Goal: Task Accomplishment & Management: Use online tool/utility

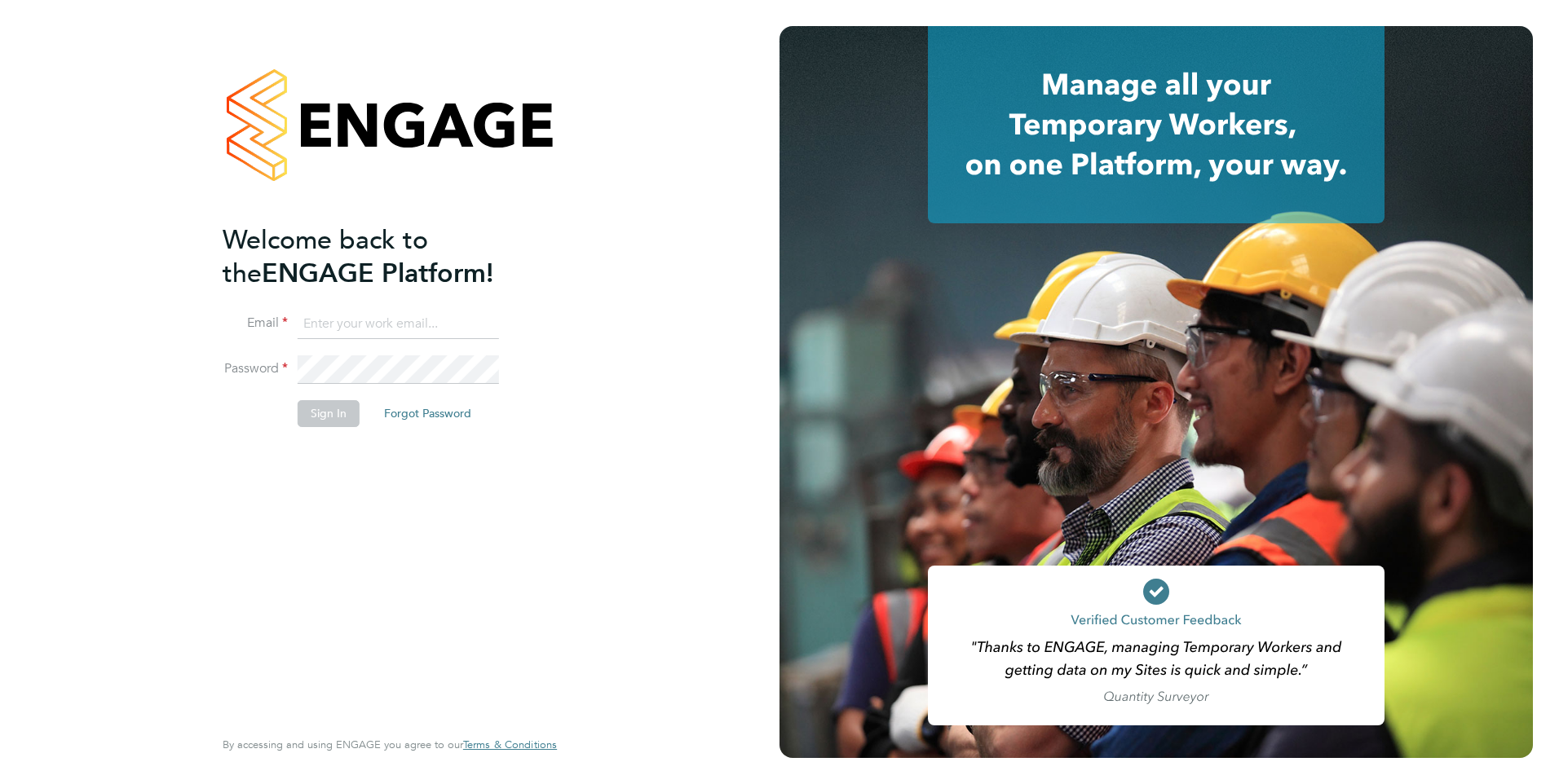
type input "[EMAIL_ADDRESS][DOMAIN_NAME]"
click at [339, 429] on li "Sign In Forgot Password" at bounding box center [382, 421] width 318 height 43
click at [347, 416] on button "Sign In" at bounding box center [328, 412] width 62 height 26
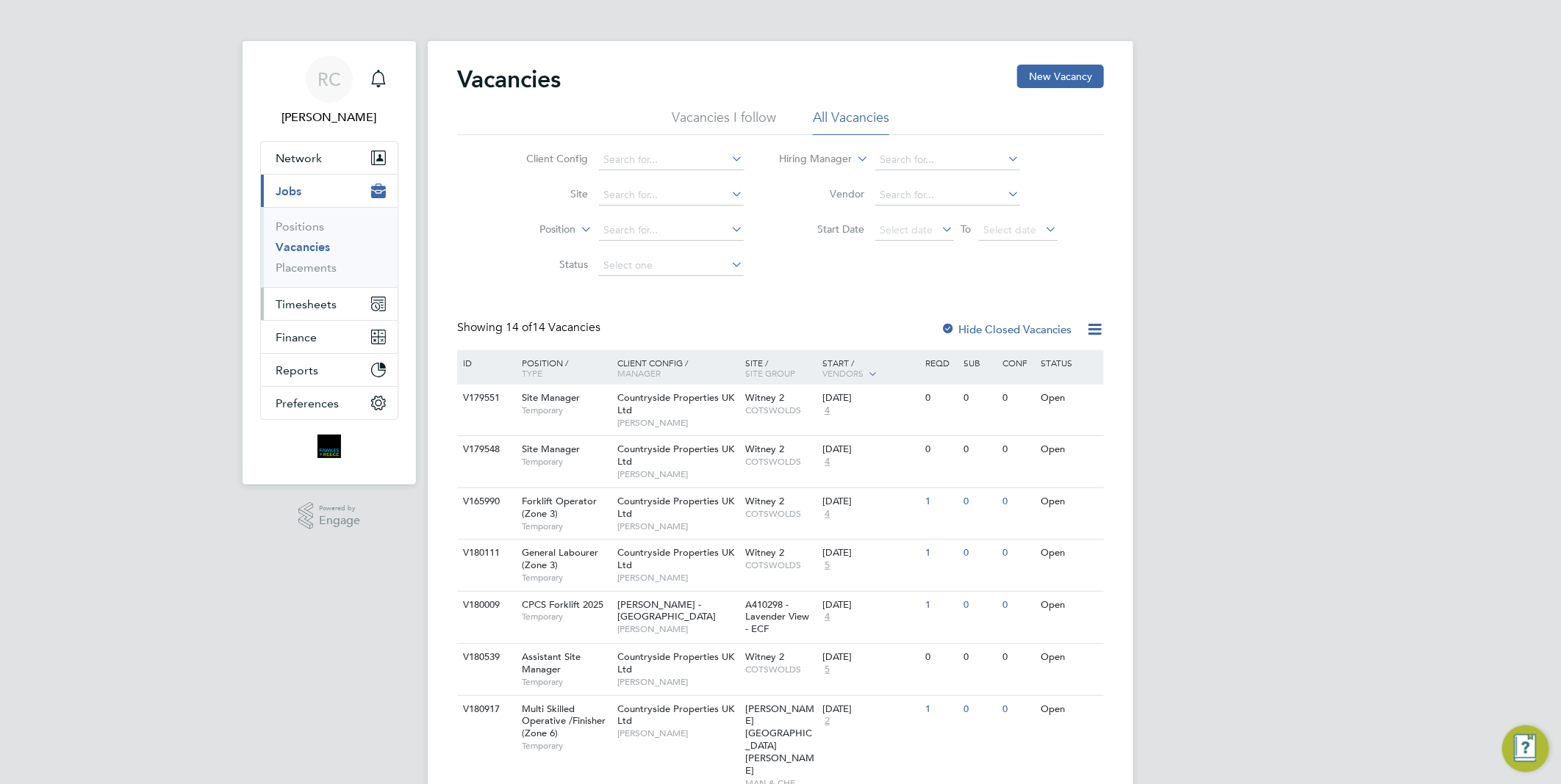
click at [318, 299] on span "Timesheets" at bounding box center [306, 304] width 61 height 14
click at [313, 304] on span "Timesheets" at bounding box center [306, 304] width 61 height 14
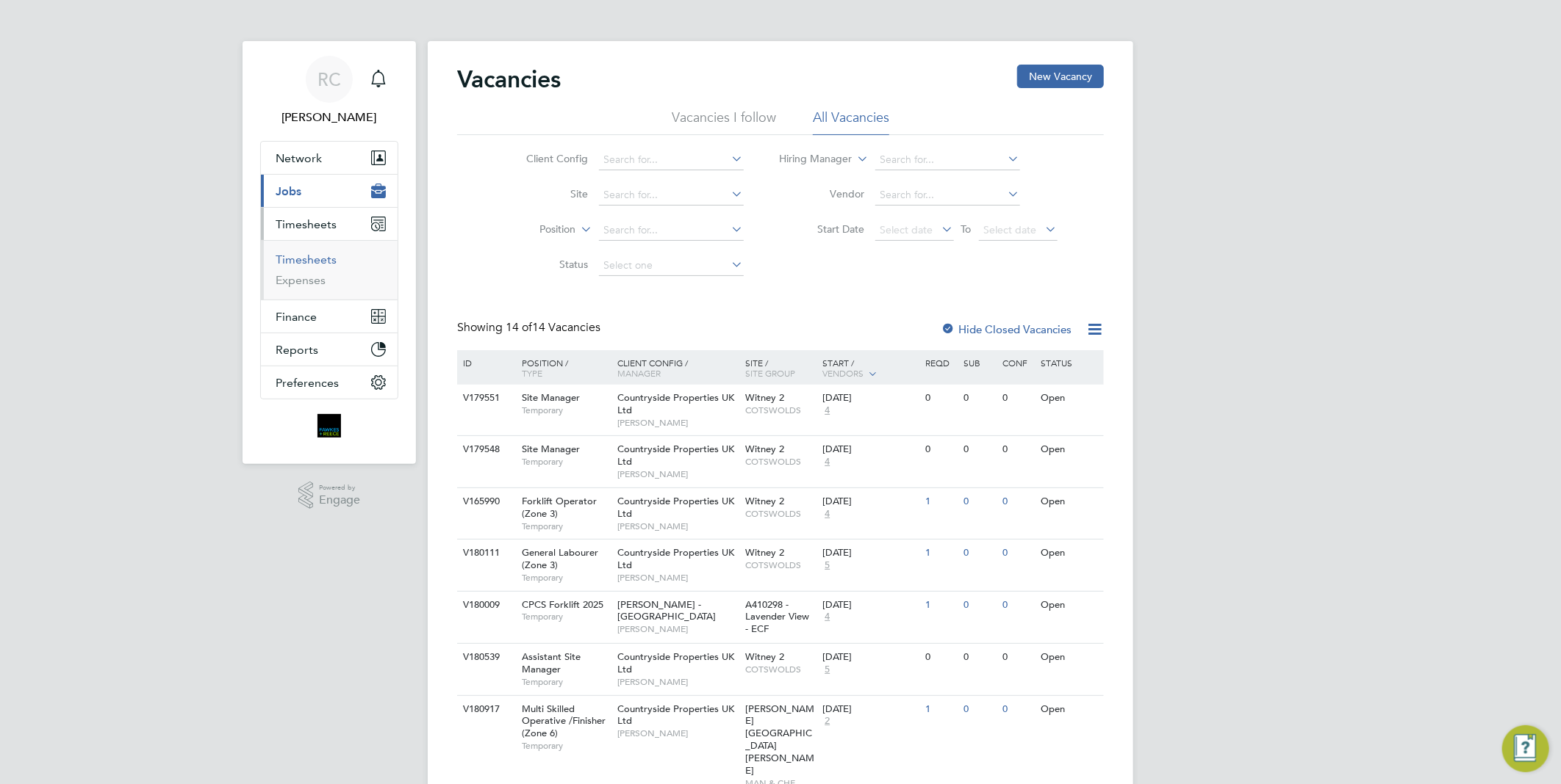
click at [313, 262] on link "Timesheets" at bounding box center [306, 260] width 61 height 14
